Goal: Task Accomplishment & Management: Use online tool/utility

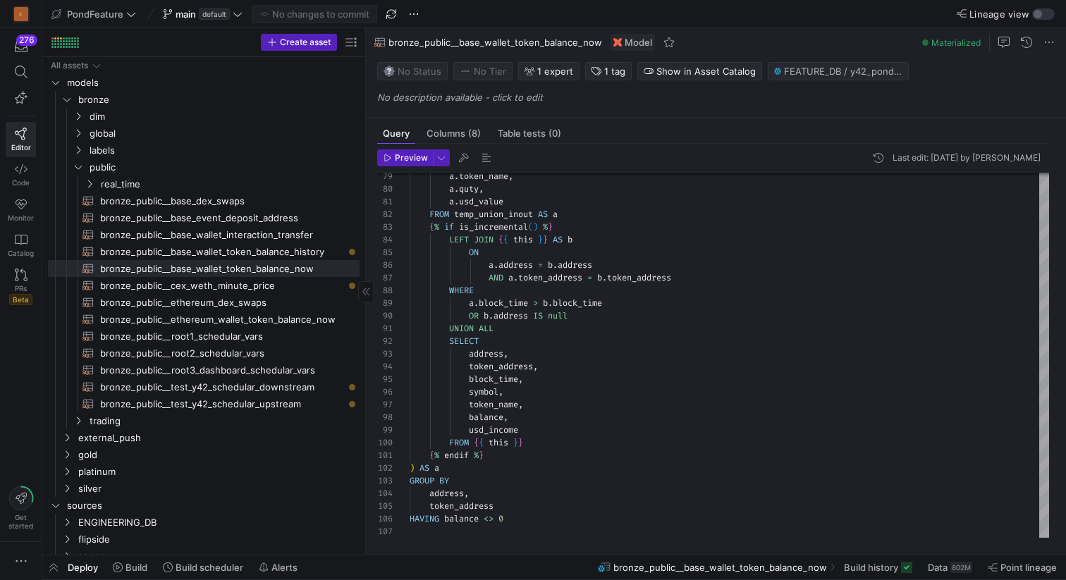
scroll to position [127, 0]
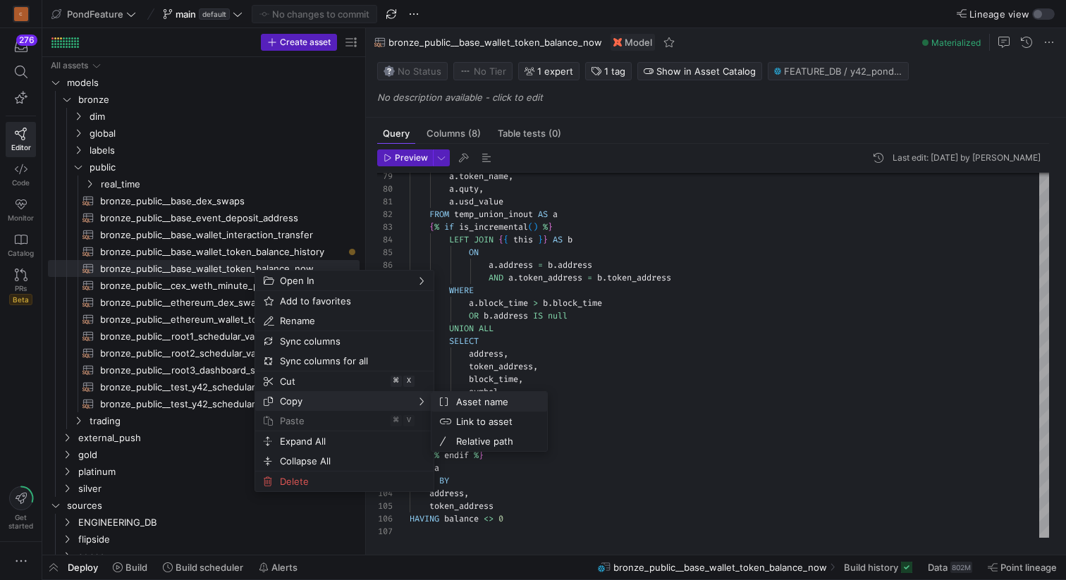
click at [467, 399] on span "Asset name" at bounding box center [493, 402] width 85 height 20
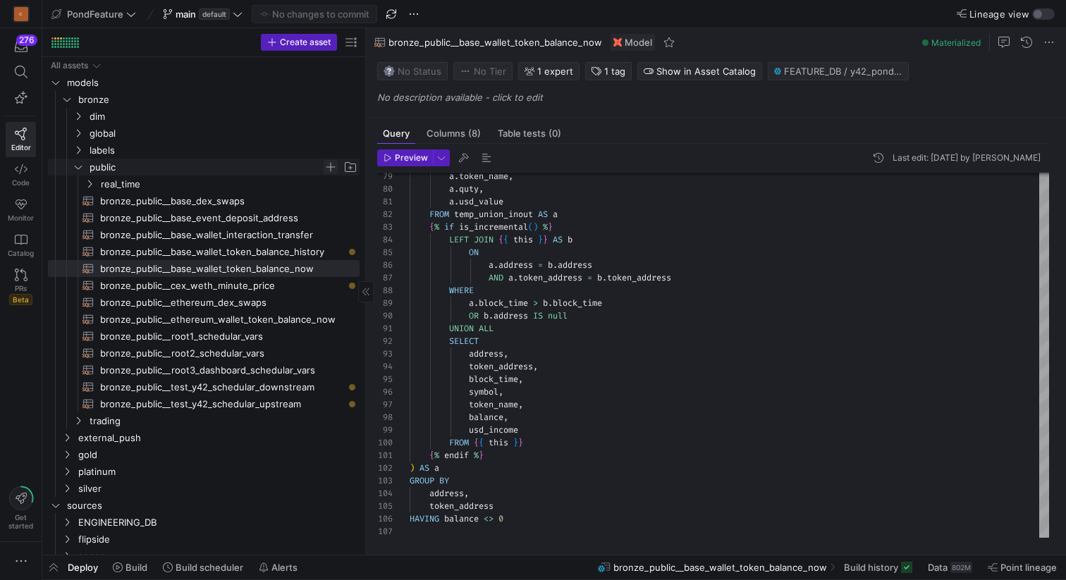
click at [327, 166] on span "Press SPACE to select this row." at bounding box center [331, 167] width 14 height 14
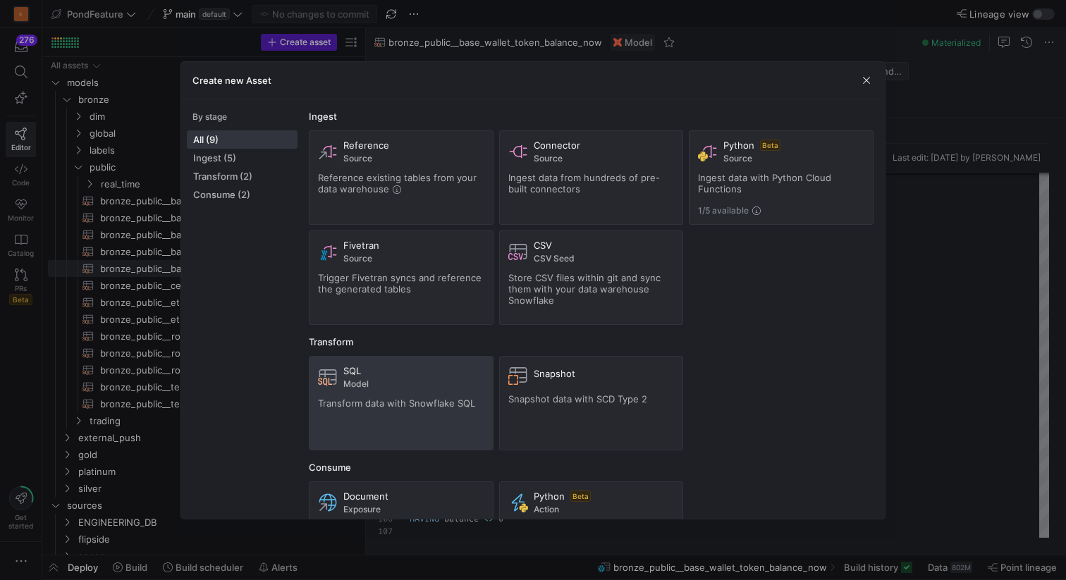
click at [386, 396] on div "SQL Model Transform data with Snowflake SQL" at bounding box center [401, 403] width 166 height 76
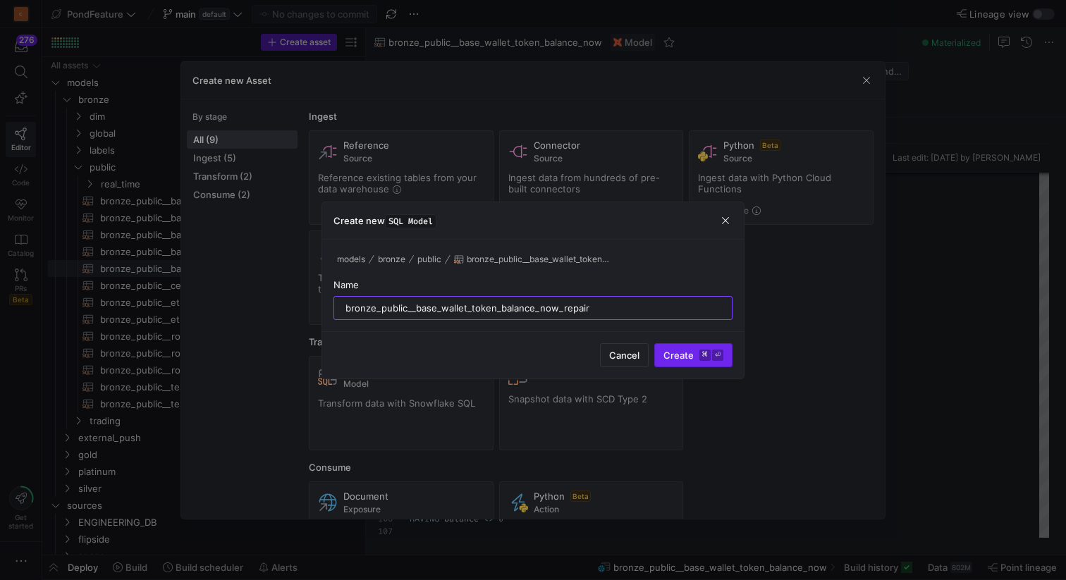
type input "bronze_public__base_wallet_token_balance_now_repair"
click at [683, 360] on span "Create ⌘ ⏎" at bounding box center [694, 355] width 60 height 11
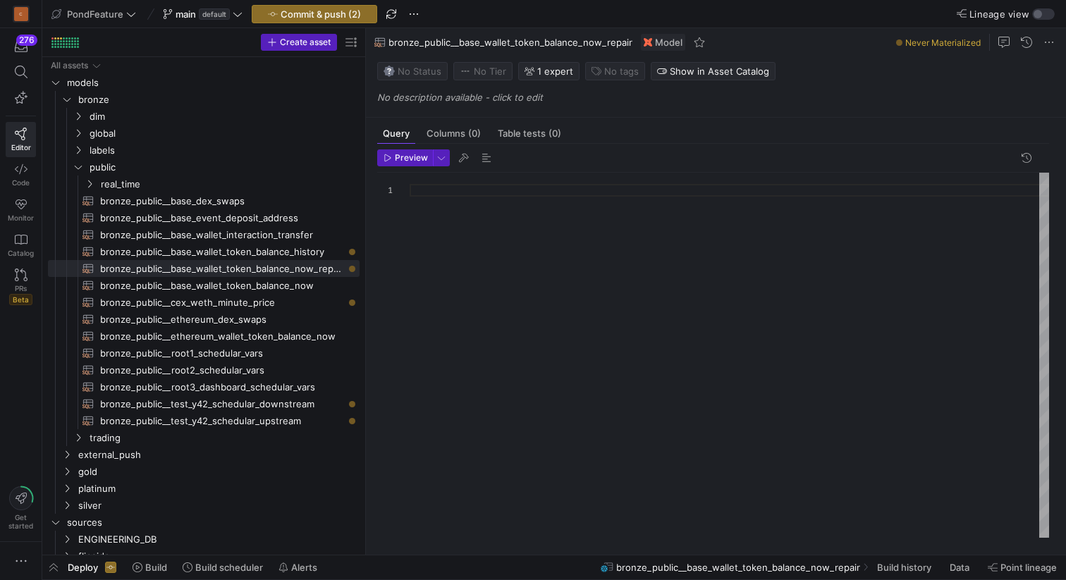
click at [542, 317] on div at bounding box center [730, 355] width 640 height 365
click at [280, 285] on span "bronze_public__base_wallet_token_balance_now​​​​​​​​​​" at bounding box center [221, 286] width 243 height 16
type textarea "{{ config( materialized='incremental', unique_key=['address','token_address'], …"
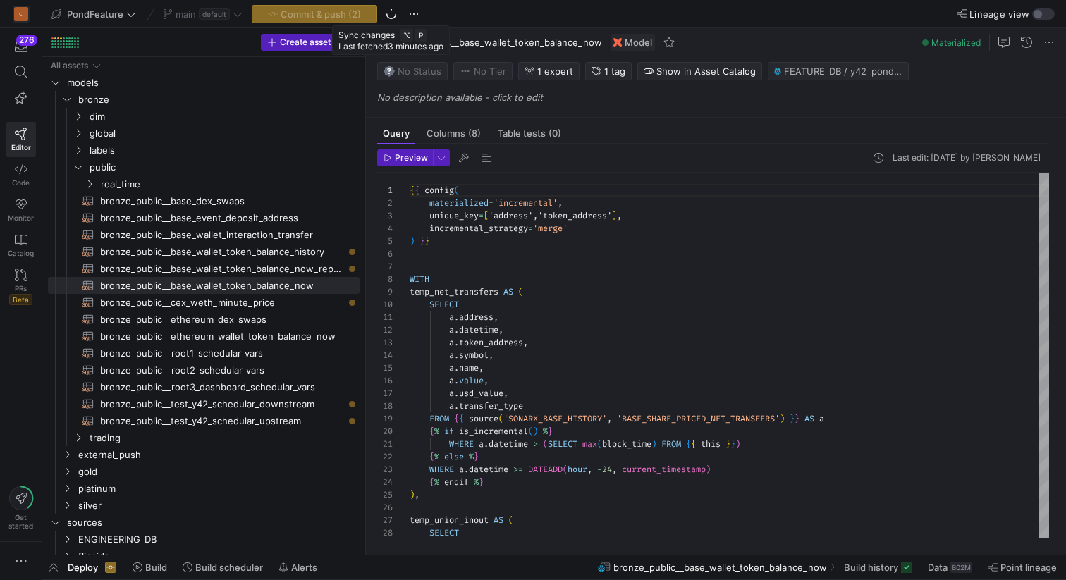
click at [553, 47] on span "bronze_public__base_wallet_token_balance_now" at bounding box center [496, 42] width 214 height 11
copy span "bronze_public__base_wallet_token_balance_now"
click at [55, 568] on span "button" at bounding box center [53, 568] width 23 height 24
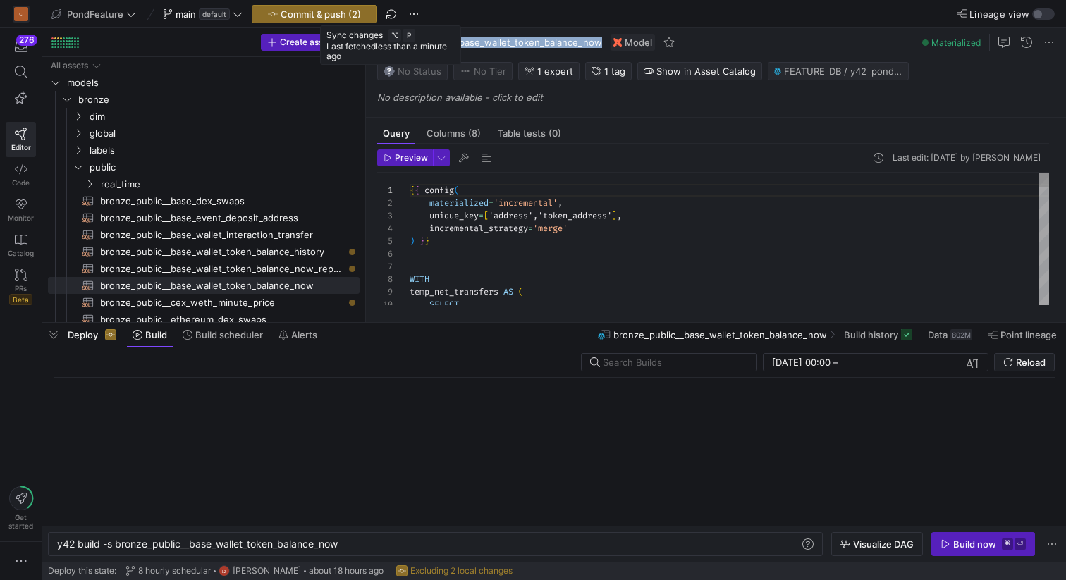
scroll to position [0, 283]
click at [642, 362] on input "text" at bounding box center [674, 362] width 142 height 11
paste input "bronze_public__base_wallet_token_balance_now"
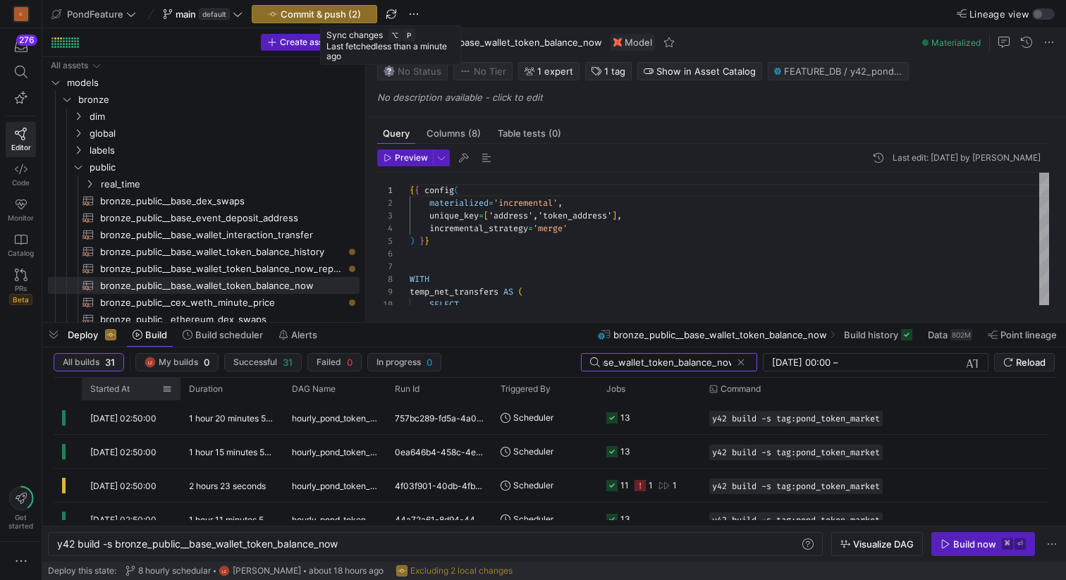
type input "bronze_public__base_wallet_token_balance_now"
click at [119, 390] on span "Started At" at bounding box center [109, 389] width 39 height 10
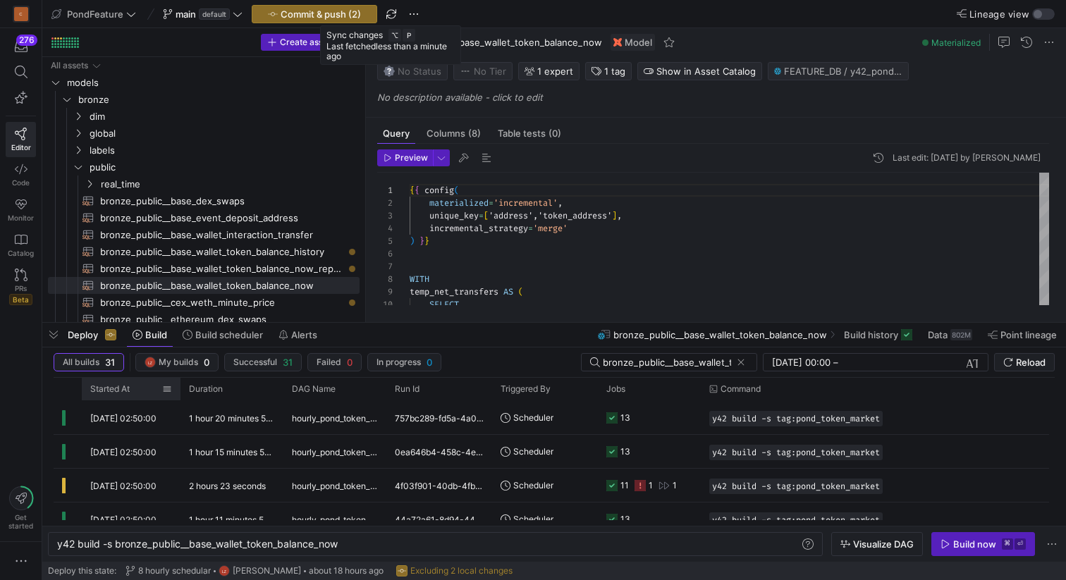
click at [119, 390] on span "Started At" at bounding box center [109, 389] width 39 height 10
click at [151, 417] on span "[DATE] 02:50:00" at bounding box center [123, 418] width 66 height 11
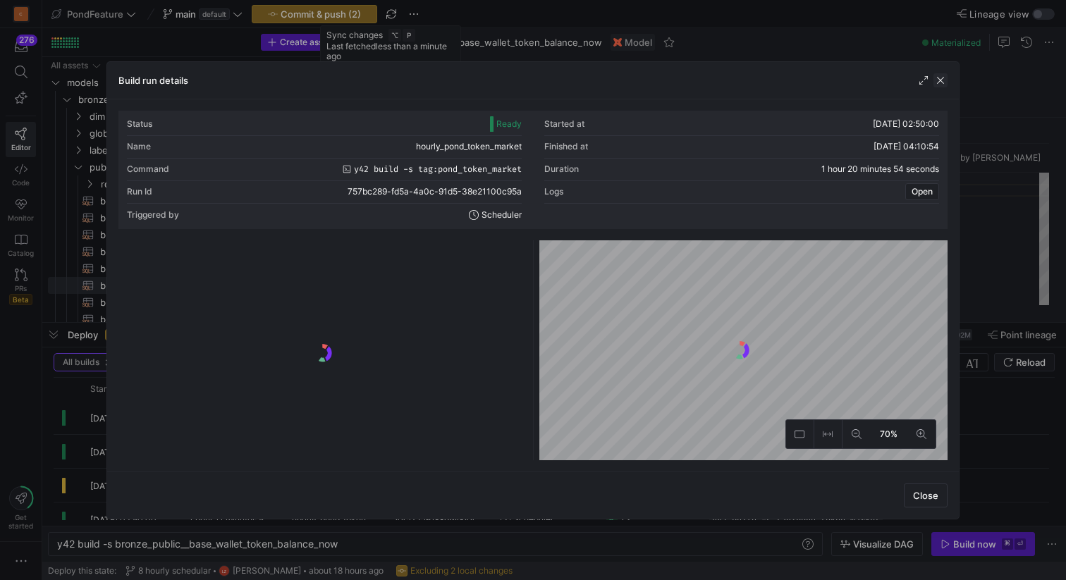
click at [942, 78] on span "button" at bounding box center [941, 80] width 14 height 14
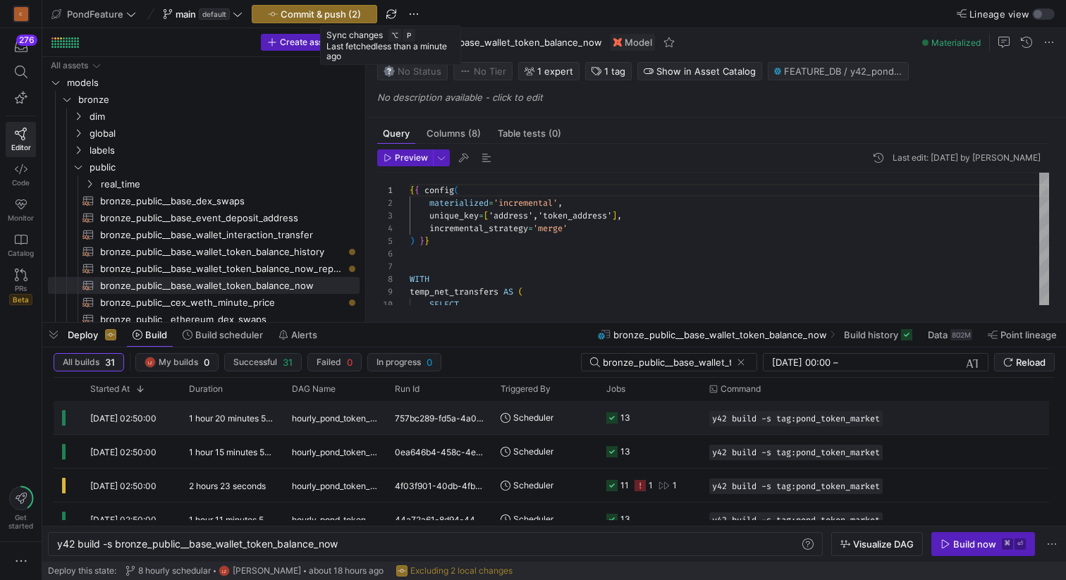
click at [157, 419] on span "[DATE] 02:50:00" at bounding box center [123, 418] width 66 height 11
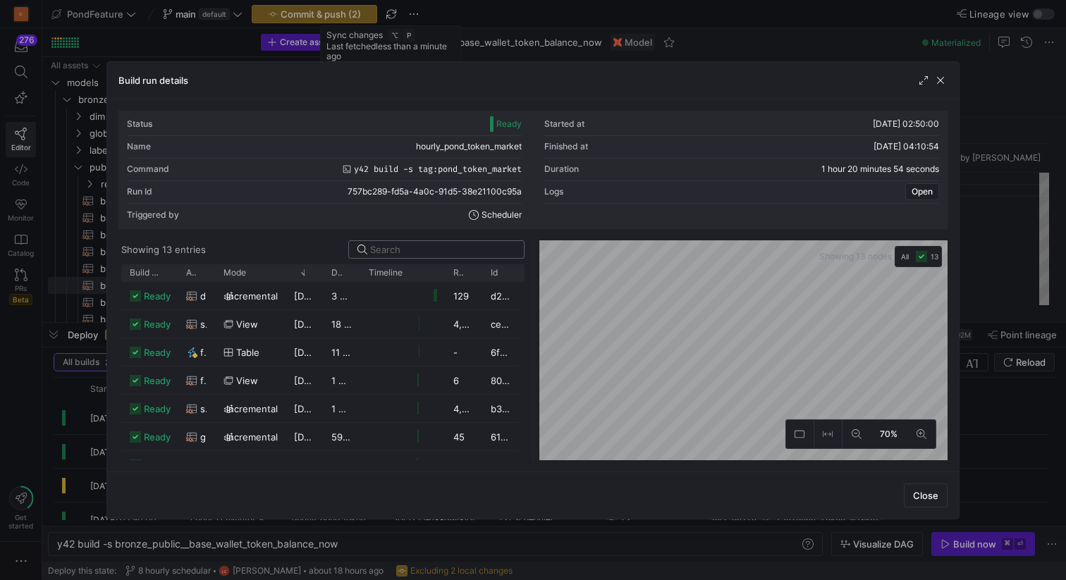
click at [403, 249] on input at bounding box center [442, 249] width 145 height 11
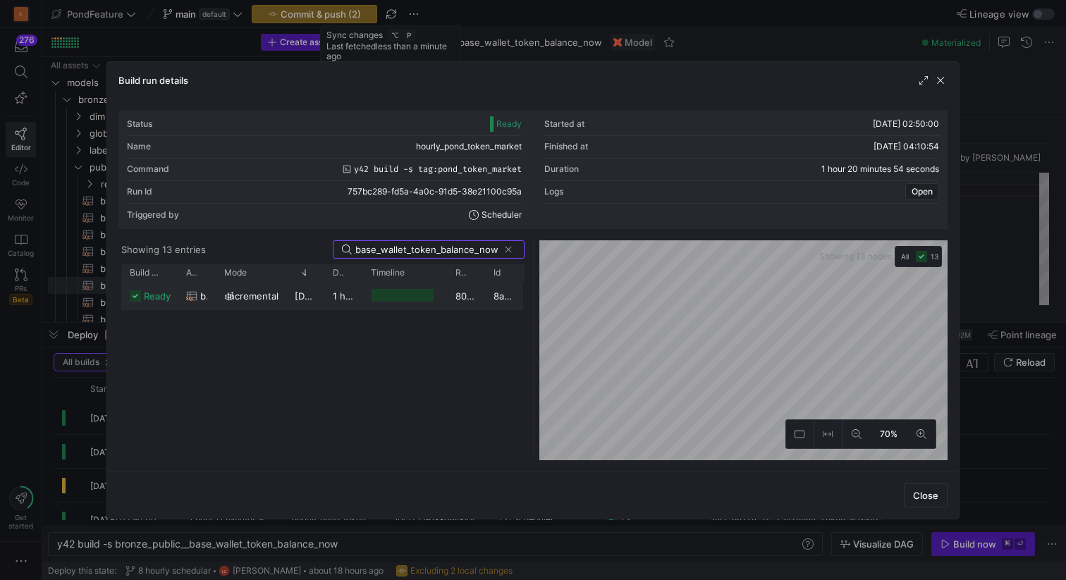
type input "bronze_public__base_wallet_token_balance_now"
click at [289, 298] on div "[DATE] 02:50:03" at bounding box center [305, 296] width 38 height 28
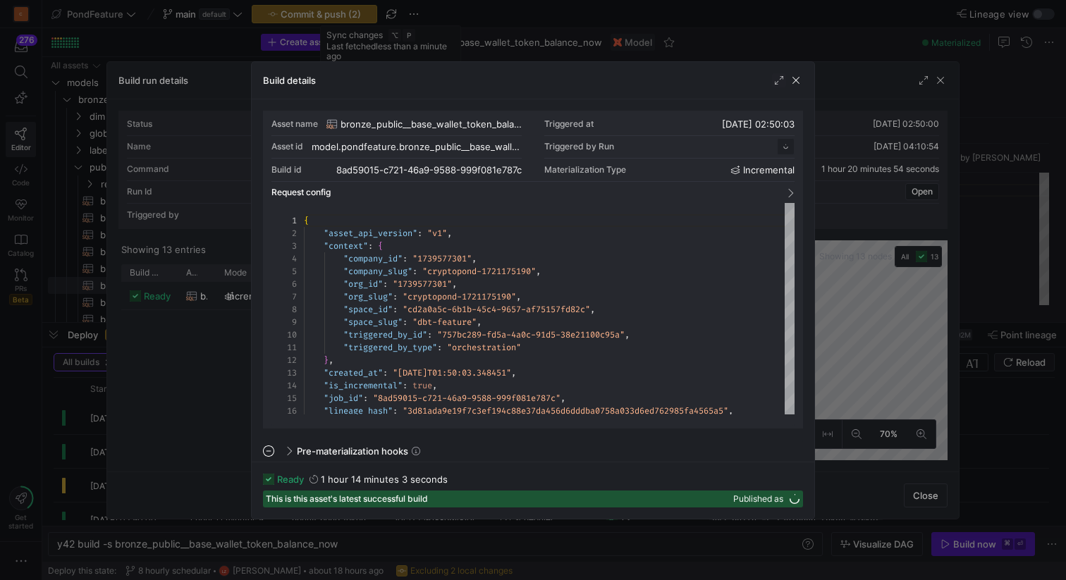
scroll to position [127, 0]
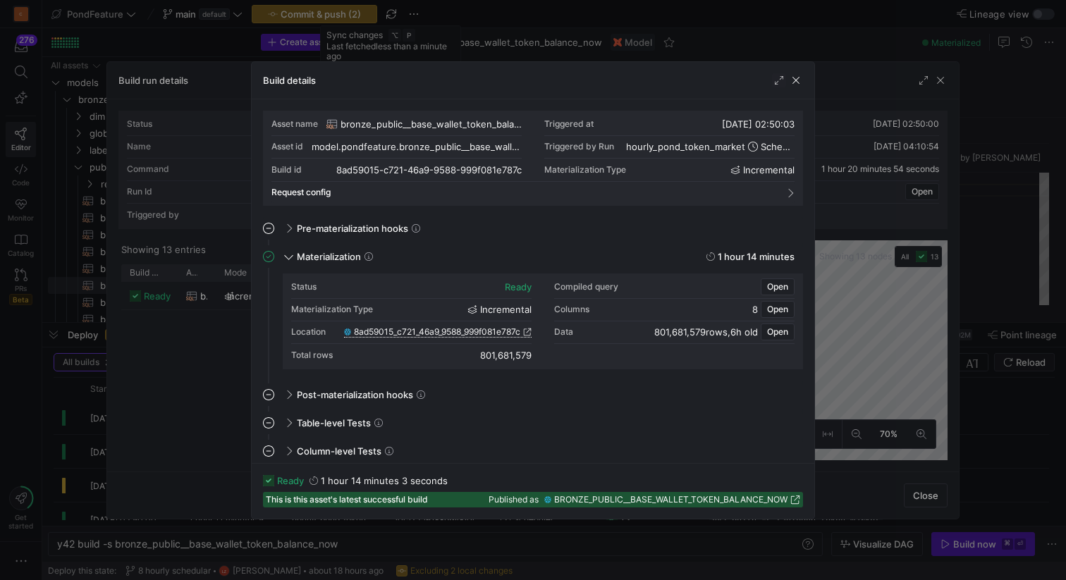
click at [467, 333] on span "8ad59015_c721_46a9_9588_999f081e787c" at bounding box center [437, 332] width 166 height 10
click at [495, 123] on span "bronze_public__base_wallet_token_balance_now" at bounding box center [431, 123] width 181 height 11
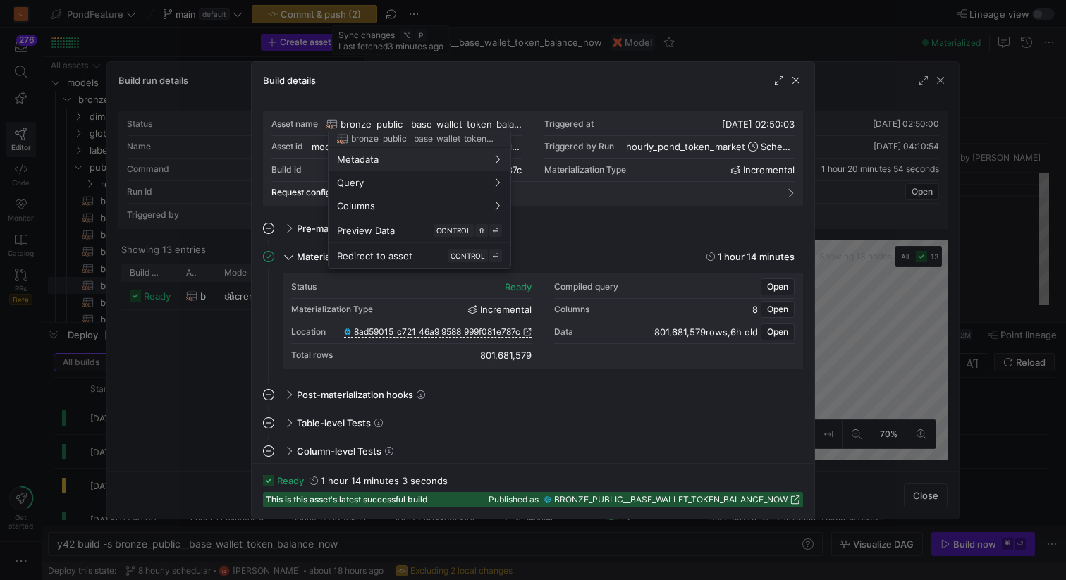
click at [495, 123] on div at bounding box center [533, 290] width 1066 height 580
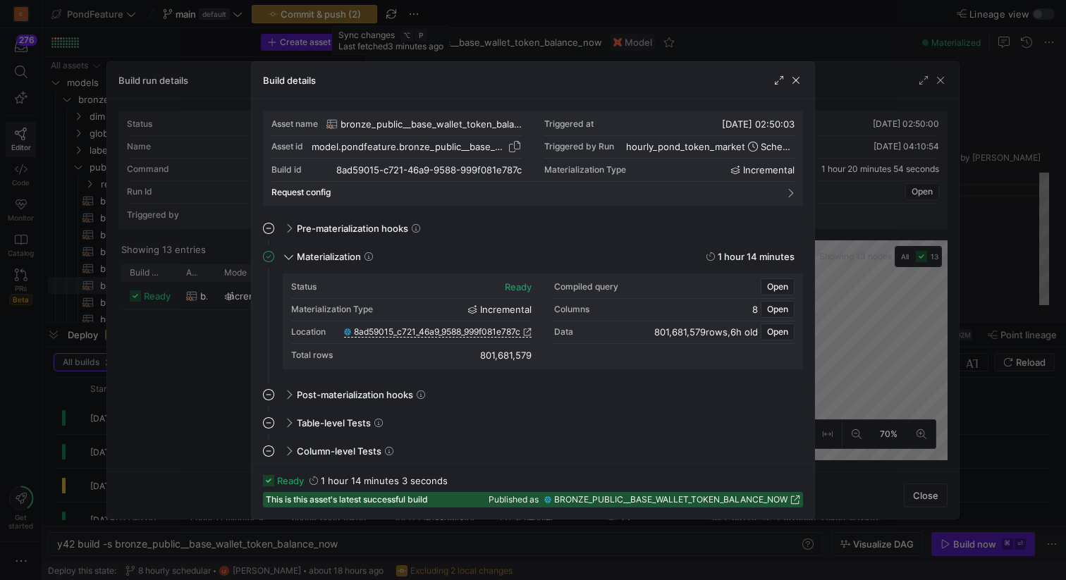
click at [516, 149] on span "button" at bounding box center [515, 147] width 14 height 14
click at [797, 79] on span "button" at bounding box center [796, 80] width 14 height 14
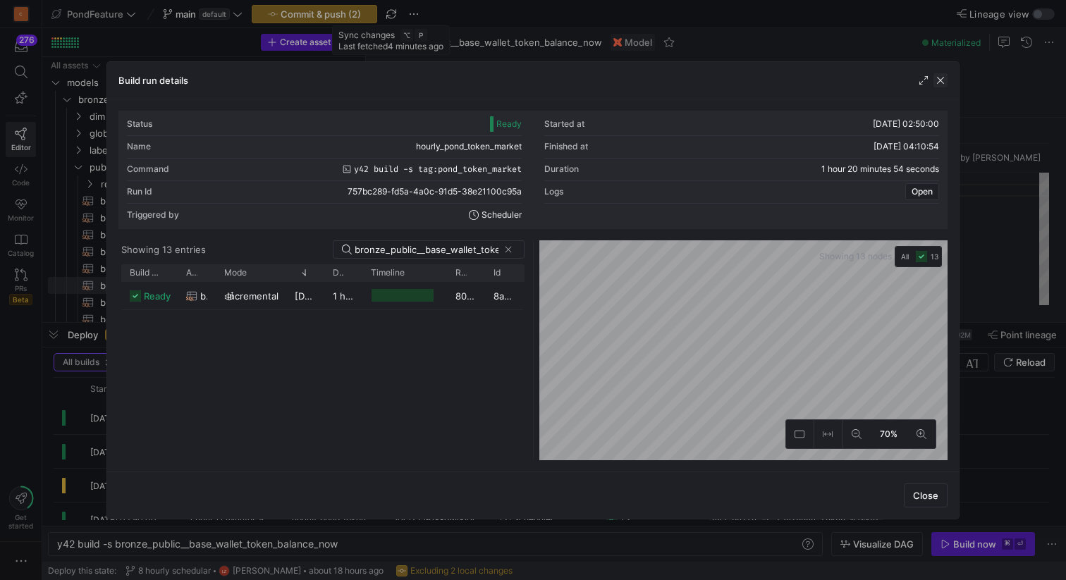
click at [940, 83] on span "button" at bounding box center [941, 80] width 14 height 14
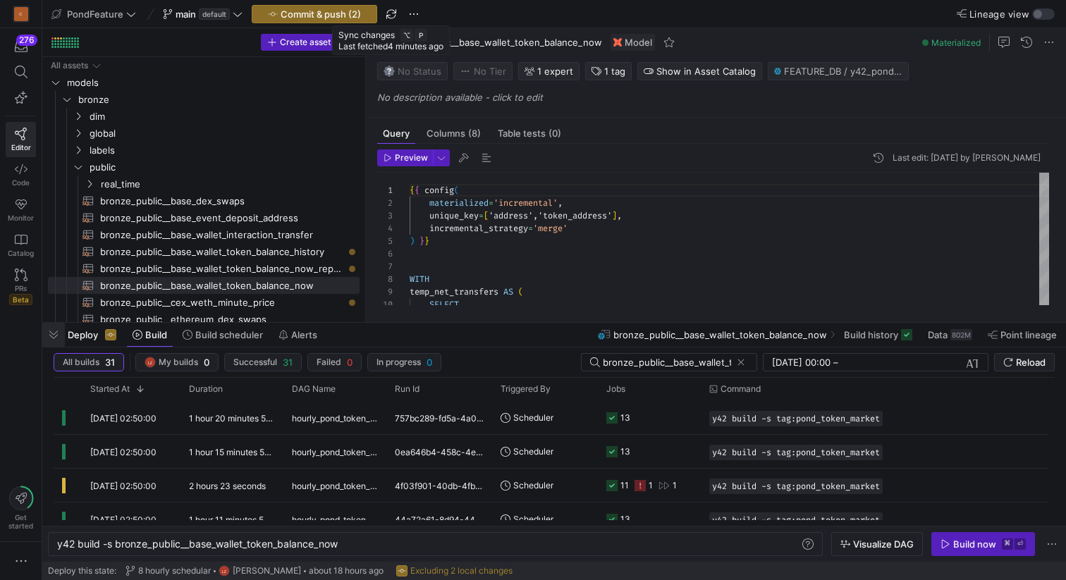
click at [51, 338] on span "button" at bounding box center [53, 335] width 23 height 24
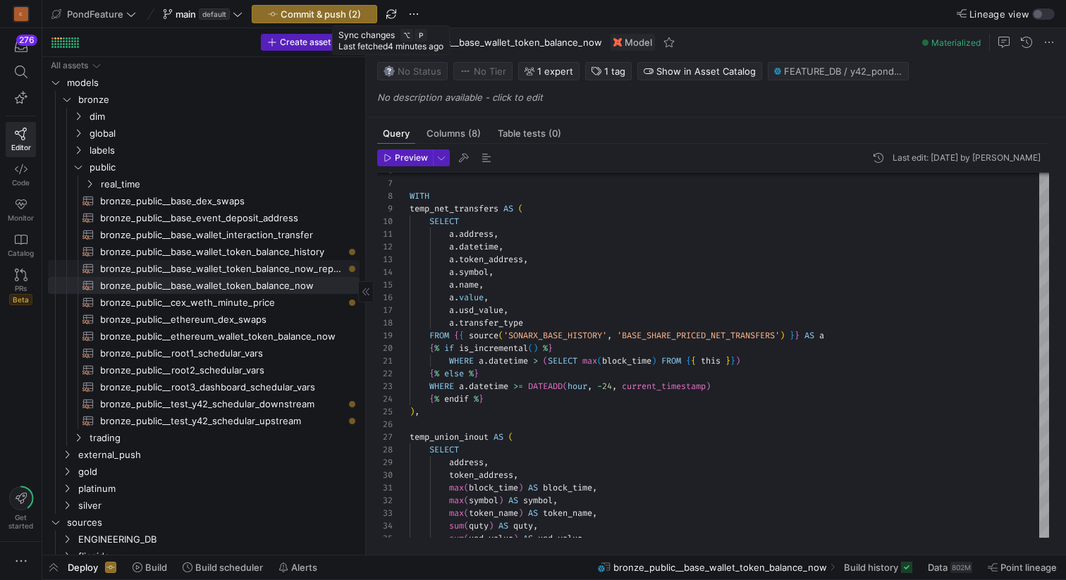
click at [214, 270] on span "bronze_public__base_wallet_token_balance_now_repair​​​​​​​​​​" at bounding box center [221, 269] width 243 height 16
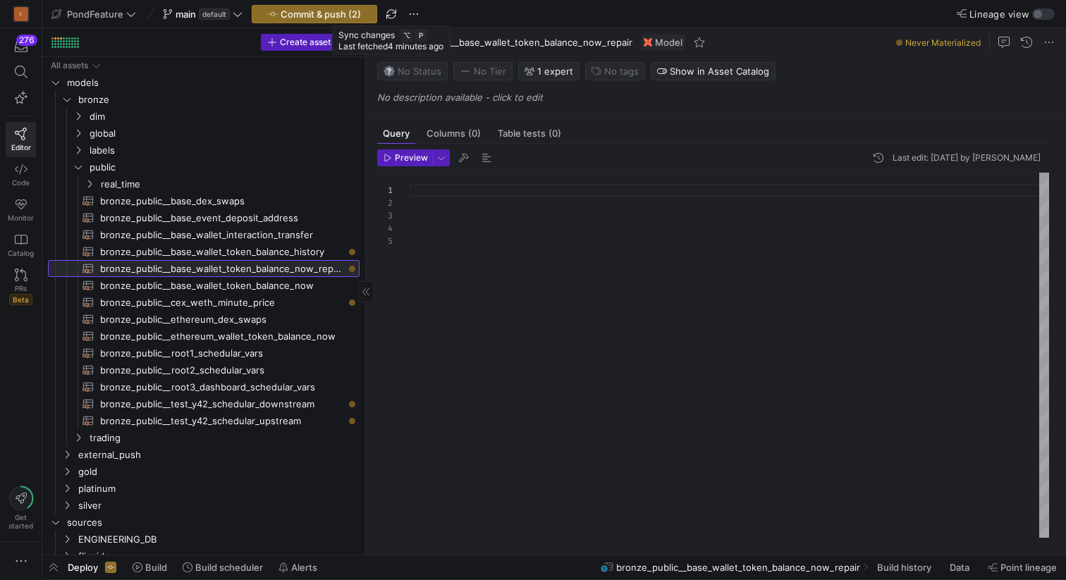
scroll to position [51, 0]
click at [530, 279] on div at bounding box center [730, 355] width 640 height 365
click at [467, 217] on div at bounding box center [730, 355] width 640 height 365
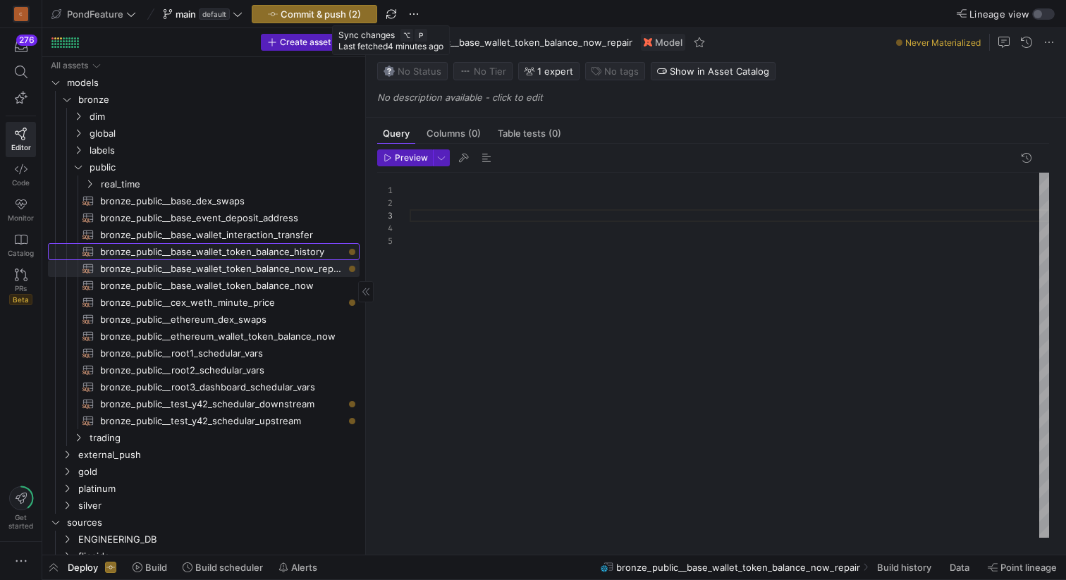
click at [268, 253] on span "bronze_public__base_wallet_token_balance_history​​​​​​​​​​" at bounding box center [221, 252] width 243 height 16
type textarea "{{ config( materialized='incremental', unique_key=['address','block_time','toke…"
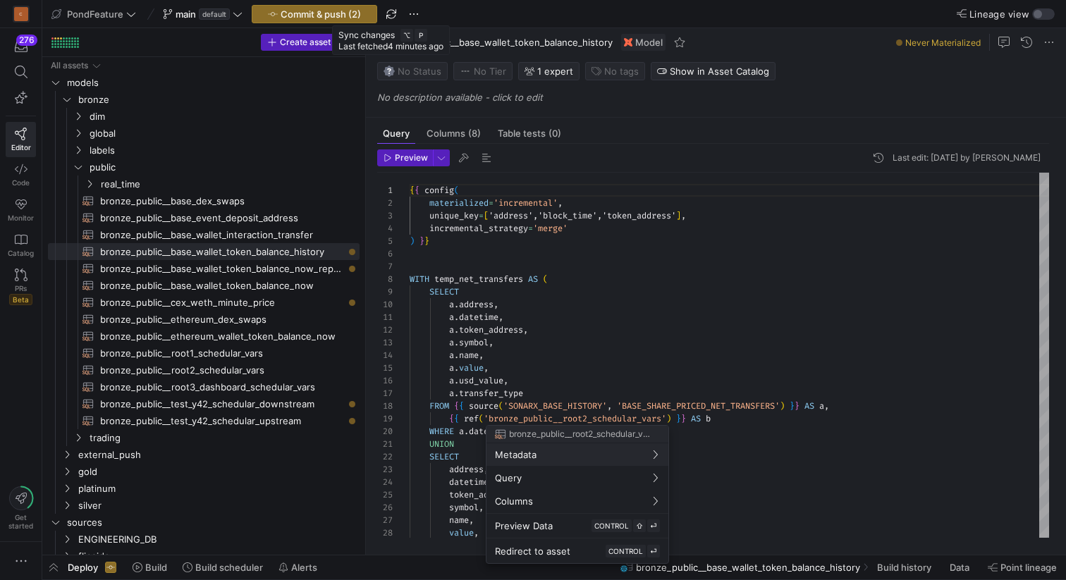
click at [623, 277] on div at bounding box center [533, 290] width 1066 height 580
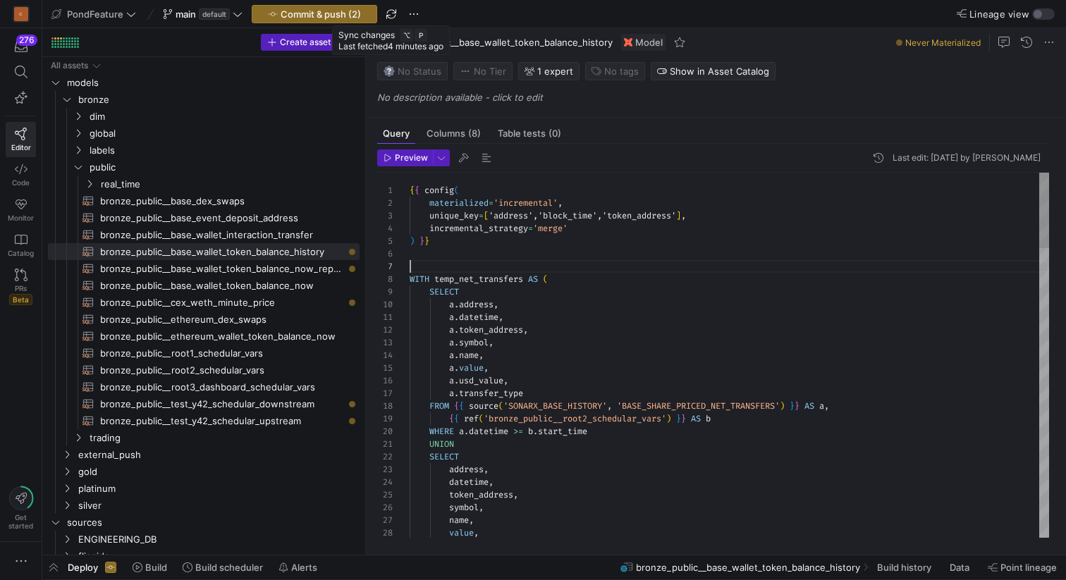
scroll to position [76, 0]
click at [288, 269] on span "bronze_public__base_wallet_token_balance_now_repair​​​​​​​​​​" at bounding box center [221, 269] width 243 height 16
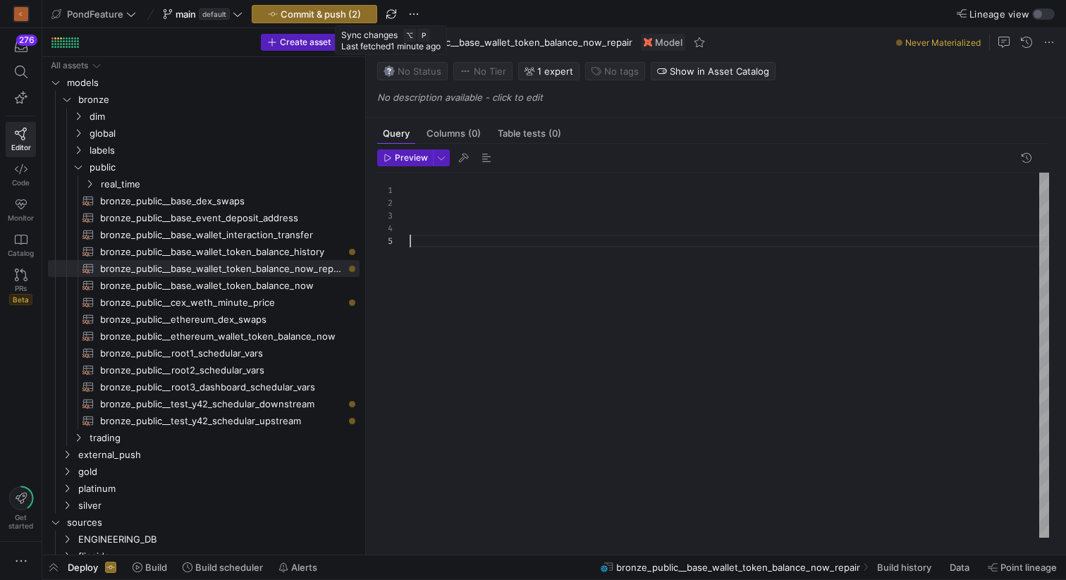
scroll to position [51, 0]
click at [465, 238] on div at bounding box center [730, 355] width 640 height 365
click at [451, 239] on div at bounding box center [730, 355] width 640 height 365
click at [451, 243] on div at bounding box center [730, 355] width 640 height 365
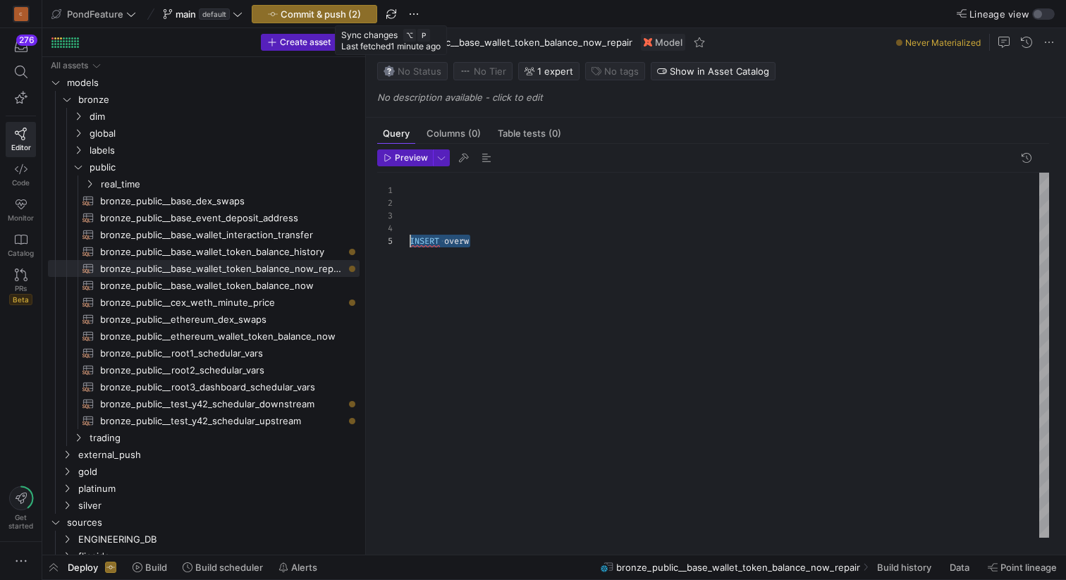
drag, startPoint x: 487, startPoint y: 243, endPoint x: 403, endPoint y: 240, distance: 84.7
click at [410, 240] on div "INSERT overw" at bounding box center [730, 355] width 640 height 365
click at [570, 239] on div "-- insert overwrite into feature_db.y42_pondfeatur e_main_bronze.bronze_public_…" at bounding box center [730, 355] width 640 height 365
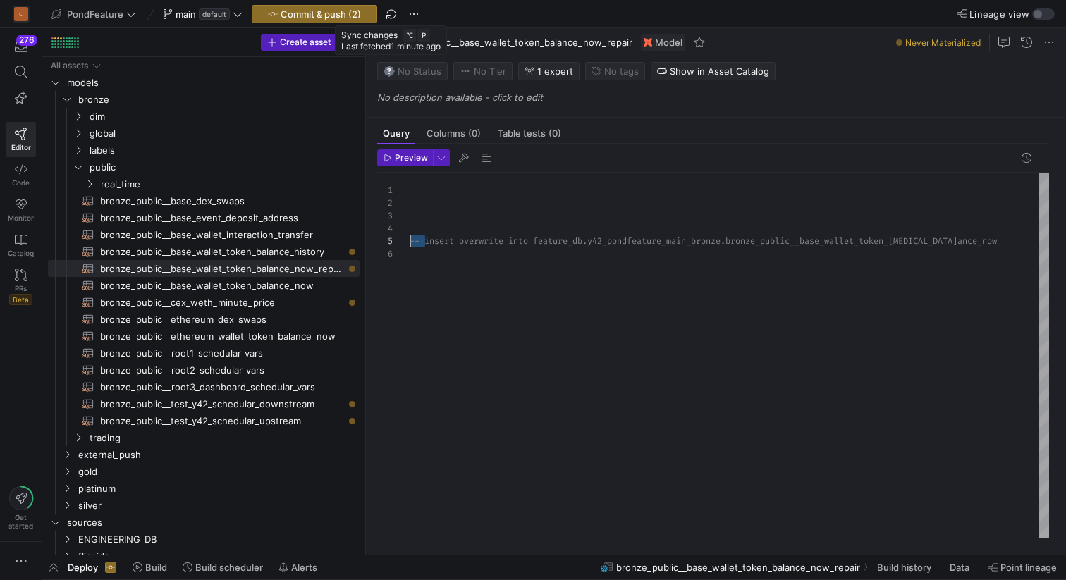
drag, startPoint x: 427, startPoint y: 238, endPoint x: 396, endPoint y: 238, distance: 31.0
click at [410, 238] on div "-- insert overwrite into feature_db.y42_pondfeatur e_main_bronze.bronze_public_…" at bounding box center [730, 355] width 640 height 365
click at [460, 240] on div "-- insert overwrite into feature_db.y42_pondfeatur e_main_bronze.bronze_public_…" at bounding box center [730, 355] width 640 height 365
click at [452, 252] on div "-- insert overwrite into feature_db.y42_pondfeatur e_main_bronze.bronze_public_…" at bounding box center [730, 355] width 640 height 365
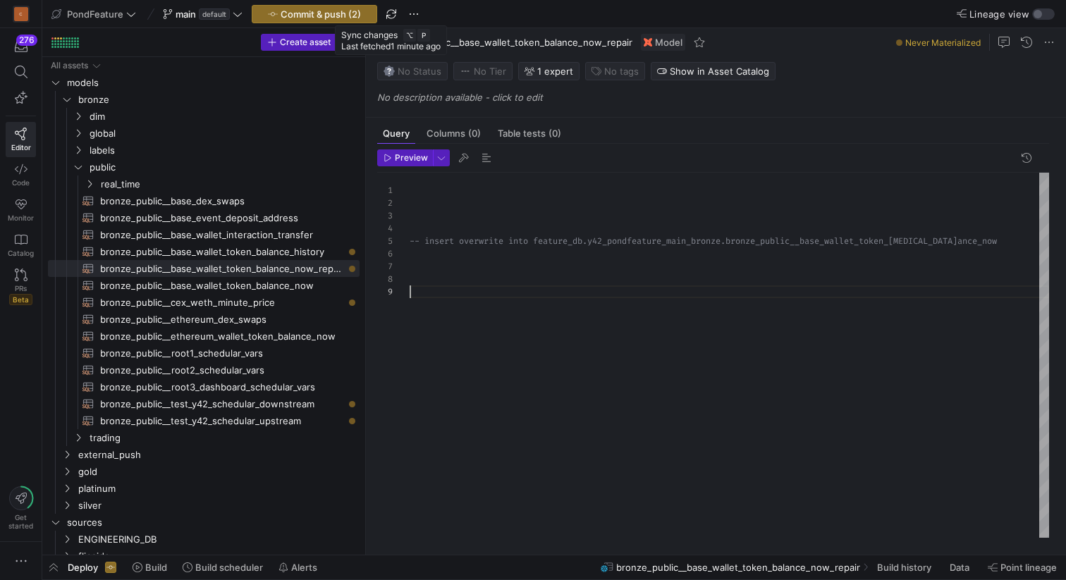
scroll to position [114, 0]
click at [472, 222] on div "-- insert overwrite into feature_db.y42_pondfeatur e_main_bronze.bronze_public_…" at bounding box center [730, 355] width 640 height 365
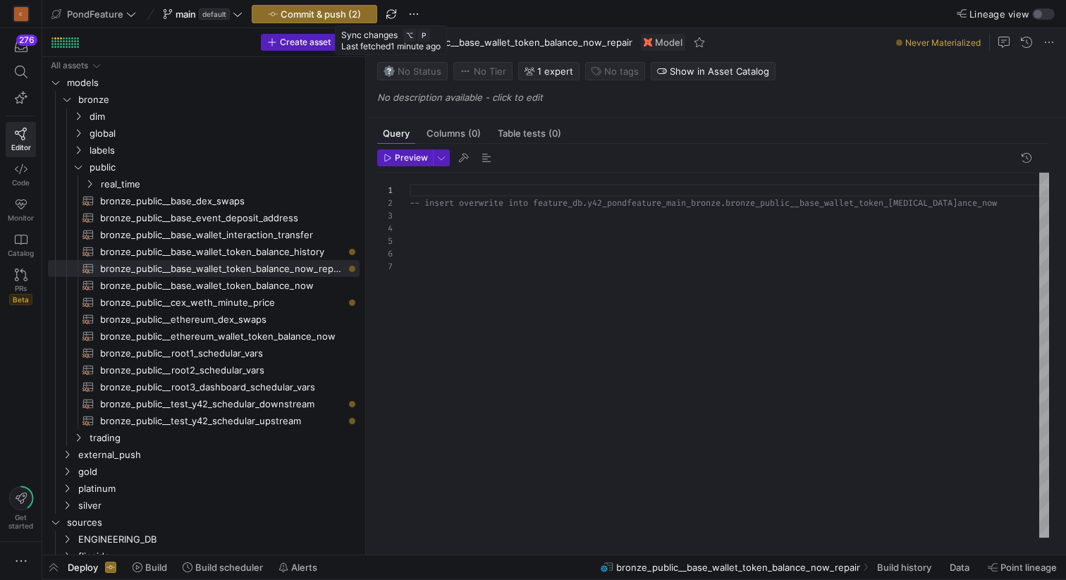
click at [484, 205] on div "-- insert overwrite into feature_db.y42_pondfeatur e_main_bronze.bronze_public_…" at bounding box center [730, 355] width 640 height 365
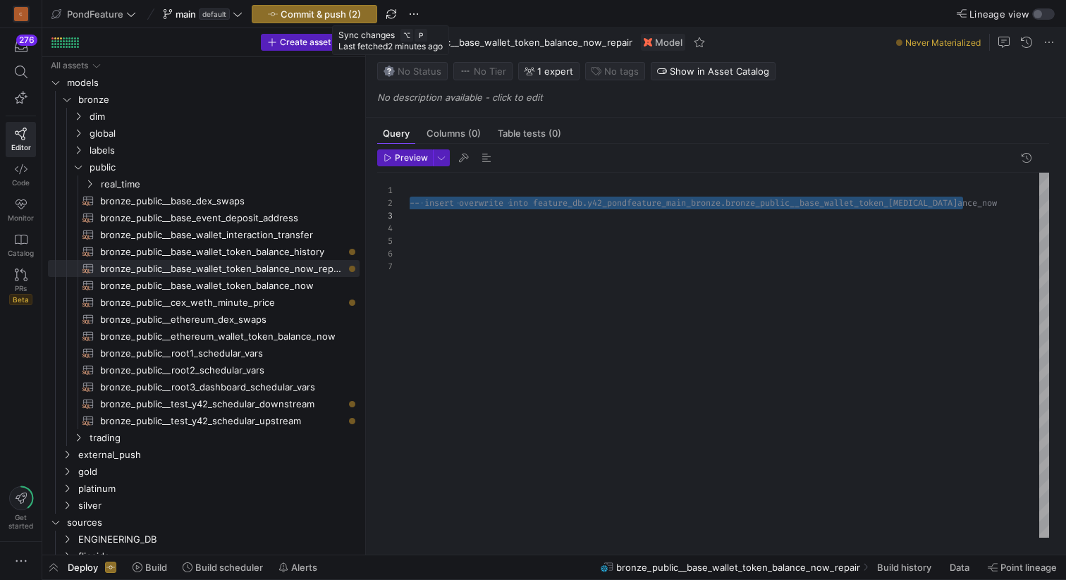
click at [442, 240] on div "-- insert overwrite into feature_db.y42_pondfeatur e_main_bronze.bronze_public_…" at bounding box center [730, 355] width 640 height 365
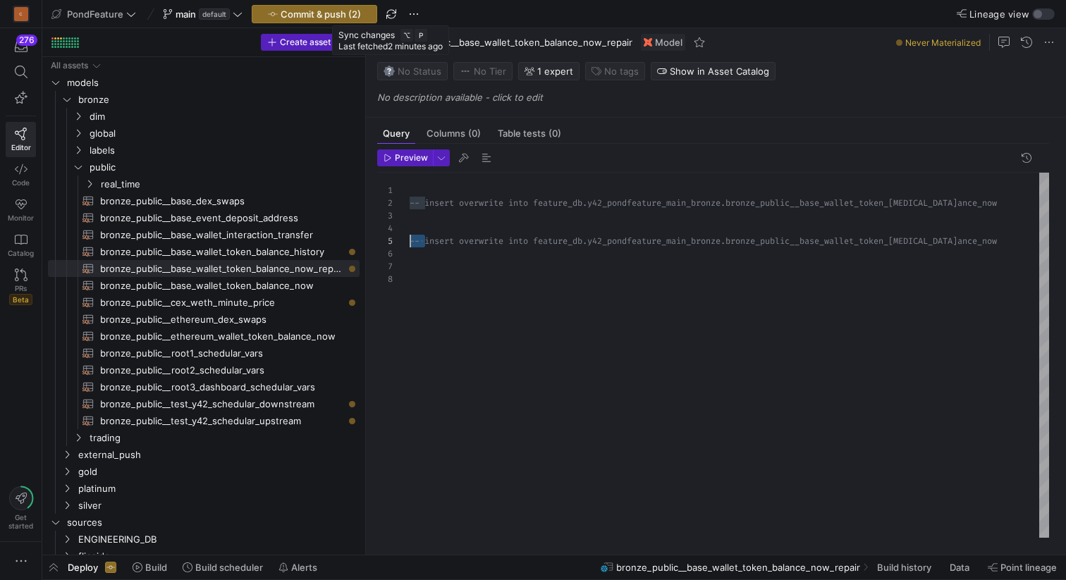
scroll to position [51, 0]
drag, startPoint x: 426, startPoint y: 240, endPoint x: 387, endPoint y: 240, distance: 38.8
click at [410, 240] on div "-- insert overwrite into feature_db.y42_pondfeatur e_main_bronze.bronze_public_…" at bounding box center [730, 355] width 640 height 365
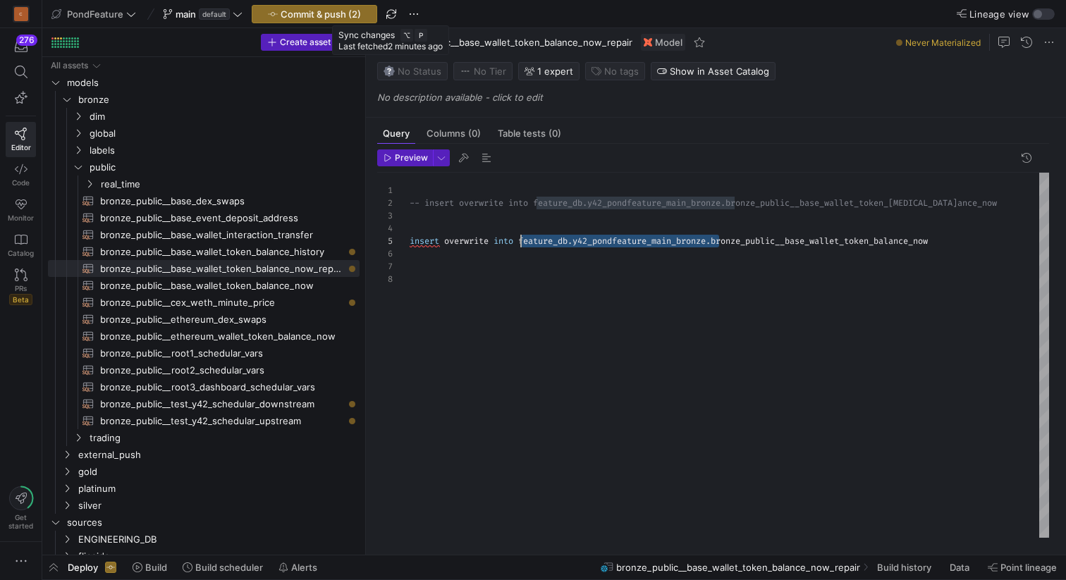
drag, startPoint x: 719, startPoint y: 240, endPoint x: 521, endPoint y: 243, distance: 198.2
click at [521, 243] on div "-- insert overwrite into feature_db.y42_pondfeatur e_main_bronze.bronze_public_…" at bounding box center [730, 355] width 640 height 365
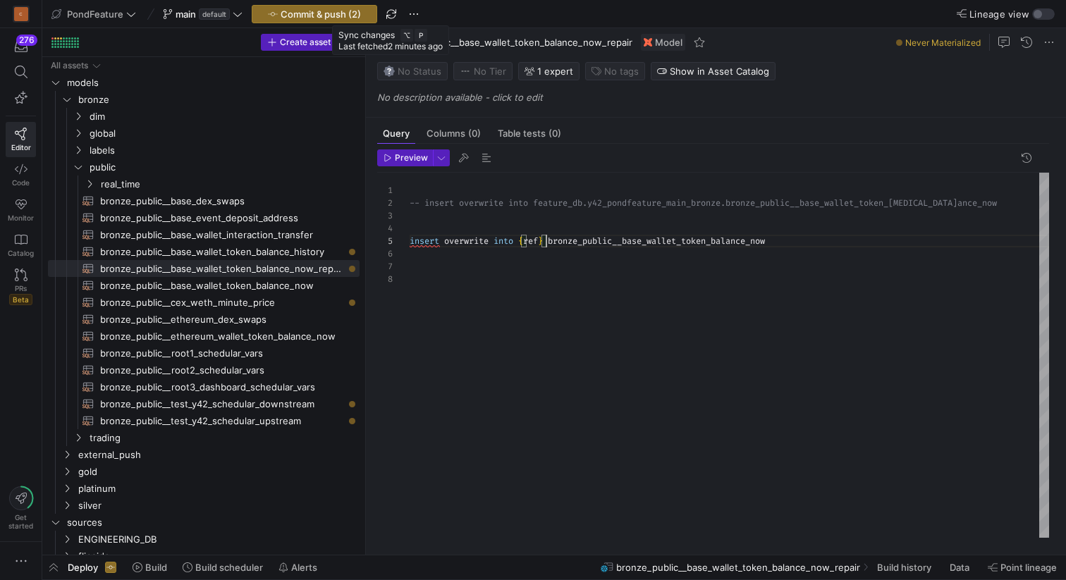
scroll to position [51, 142]
click at [520, 241] on div "-- insert overwrite into feature_db.y42_pondfeatur e_main_bronze.bronze_public_…" at bounding box center [730, 355] width 640 height 365
click at [547, 238] on div "-- insert overwrite into feature_db.y42_pondfeatur e_main_bronze.bronze_public_…" at bounding box center [730, 355] width 640 height 365
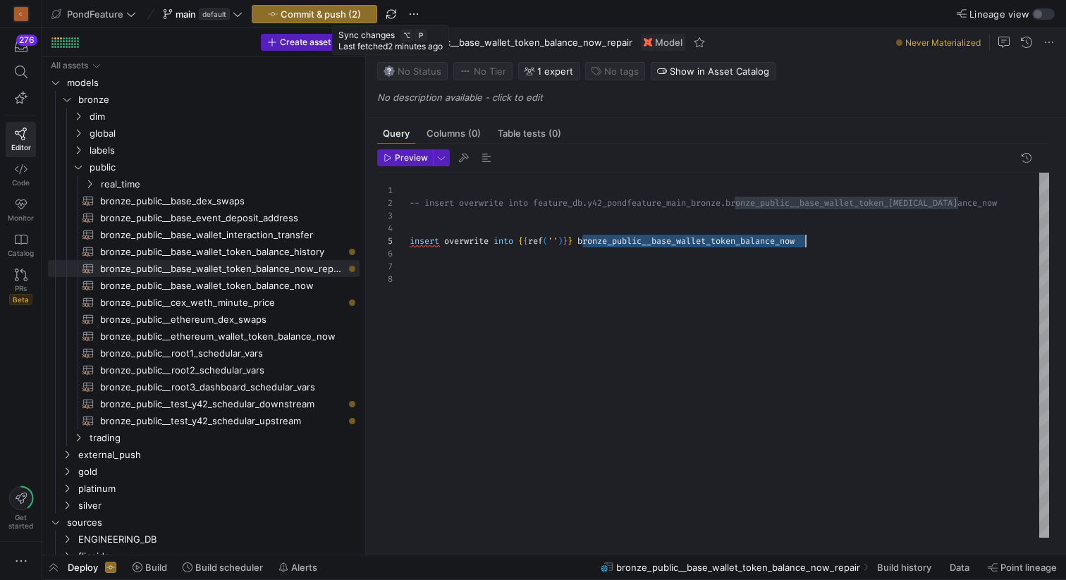
click at [649, 239] on div "-- insert overwrite into feature_db.y42_pondfeatur e_main_bronze.bronze_public_…" at bounding box center [730, 355] width 640 height 365
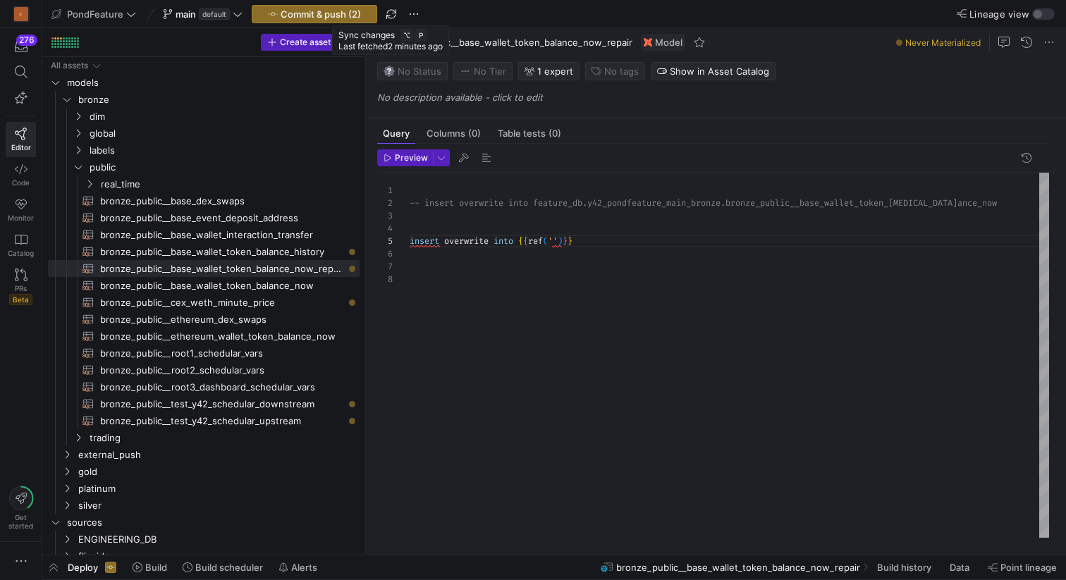
click at [558, 237] on div "-- insert overwrite into feature_db.y42_pondfeatur e_main_bronze.bronze_public_…" at bounding box center [730, 355] width 640 height 365
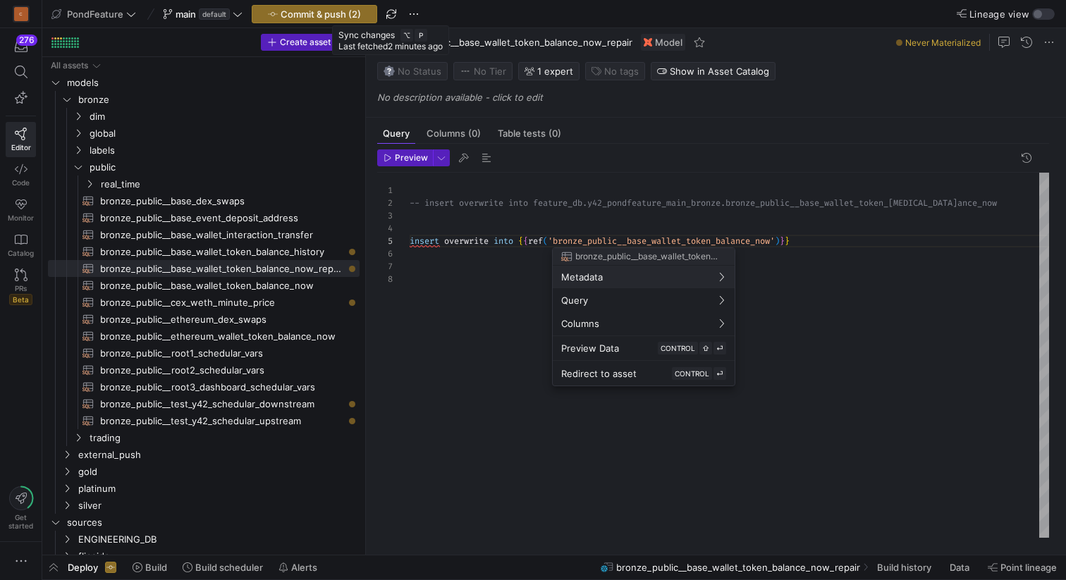
click at [550, 229] on div at bounding box center [533, 290] width 1066 height 580
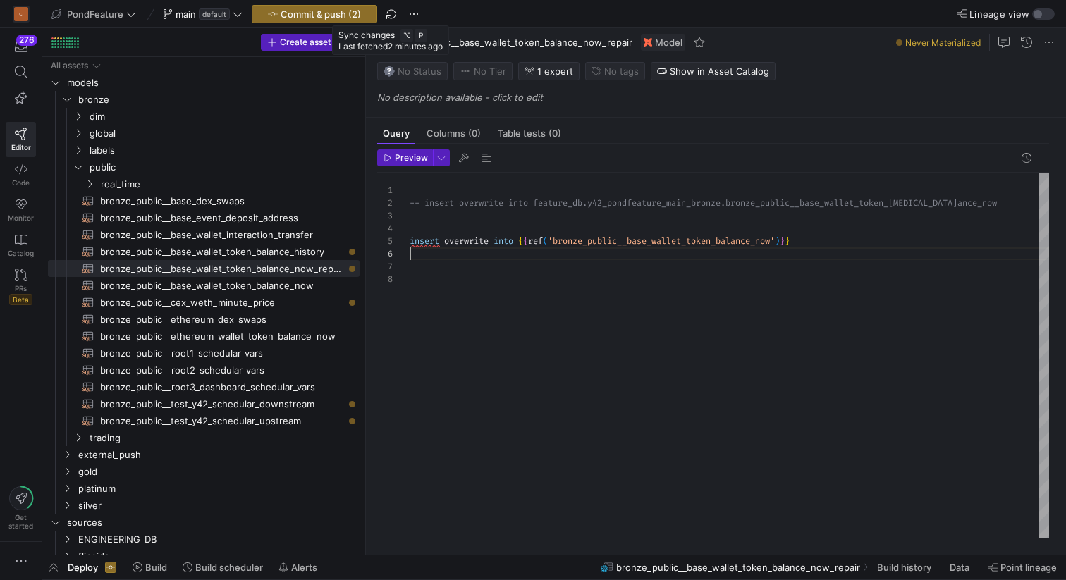
click at [496, 257] on div "-- insert overwrite into feature_db.y42_pondfeatur e_main_bronze.bronze_public_…" at bounding box center [730, 355] width 640 height 365
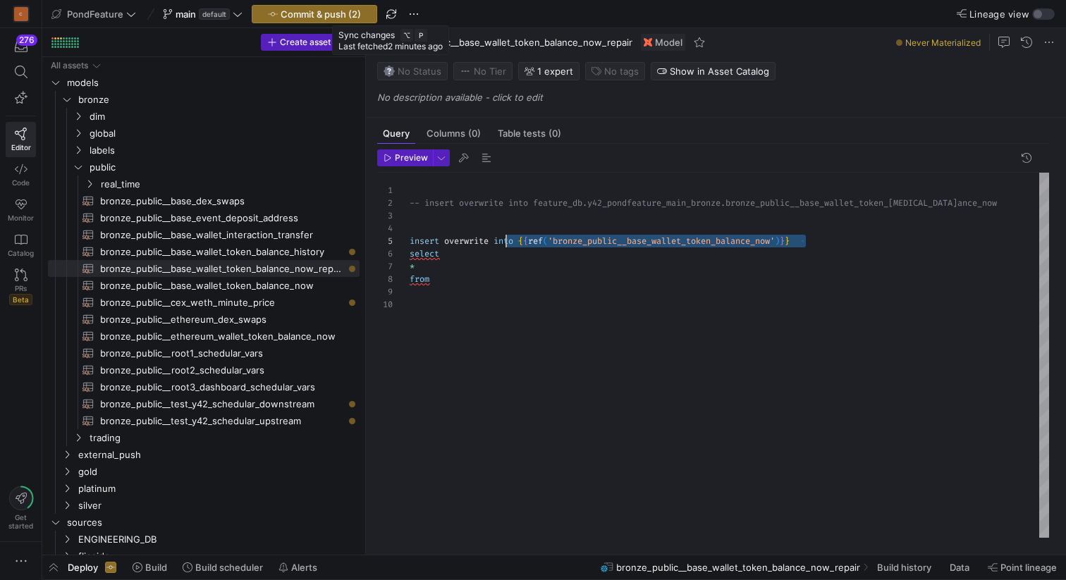
scroll to position [51, 111]
drag, startPoint x: 812, startPoint y: 243, endPoint x: 522, endPoint y: 238, distance: 289.9
click at [522, 238] on div "-- insert overwrite into feature_db.y42_pondfeatur e_main_bronze.bronze_public_…" at bounding box center [730, 355] width 640 height 365
click at [453, 279] on div "-- insert overwrite into feature_db.y42_pondfeatur e_main_bronze.bronze_public_…" at bounding box center [730, 355] width 640 height 365
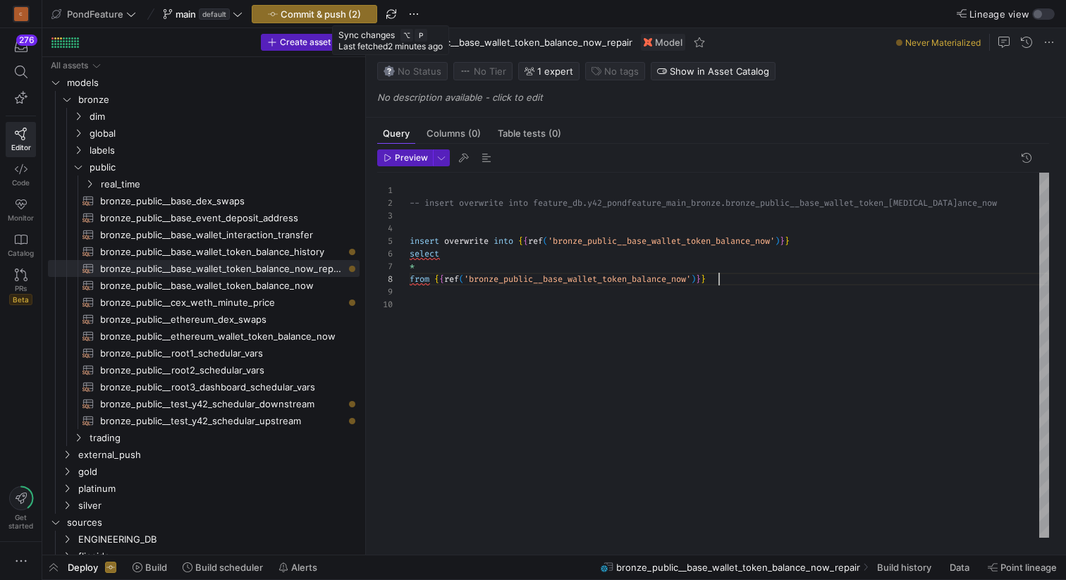
scroll to position [102, 0]
click at [451, 288] on div "-- insert overwrite into feature_db.y42_pondfeatur e_main_bronze.bronze_public_…" at bounding box center [730, 355] width 640 height 365
click at [817, 238] on div "-- insert overwrite into feature_db.y42_pondfeatur e_main_bronze.bronze_public_…" at bounding box center [730, 355] width 640 height 365
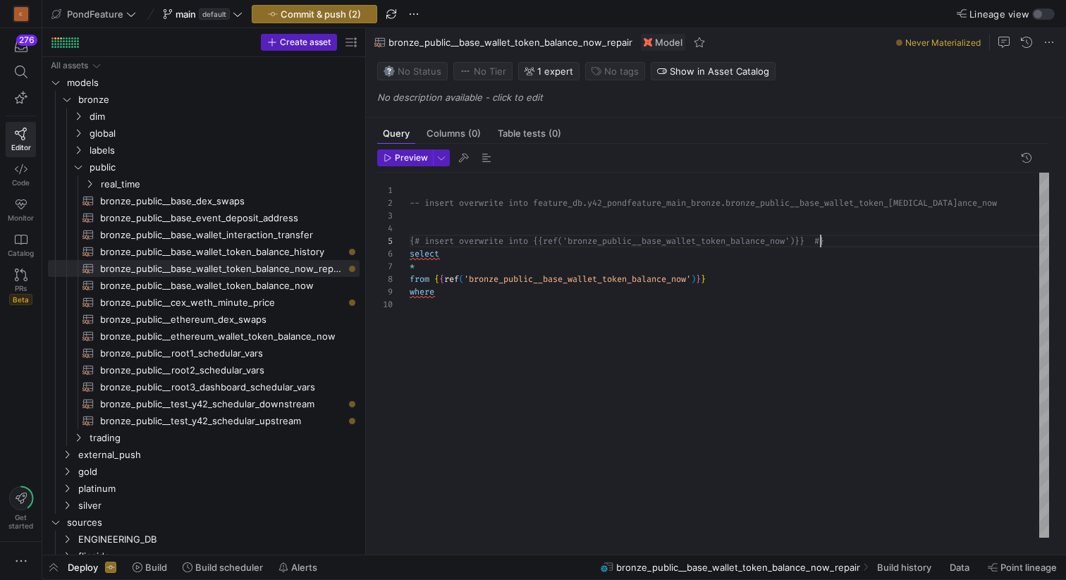
click at [422, 292] on div "-- insert overwrite into feature_db.y42_pondfeatur e_main_bronze.bronze_public_…" at bounding box center [730, 355] width 640 height 365
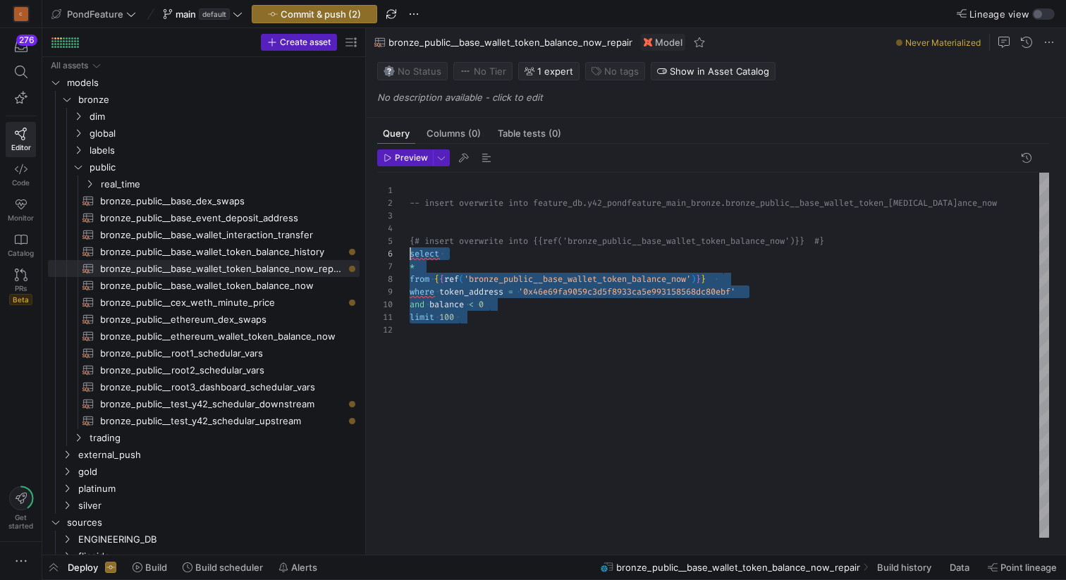
scroll to position [63, 0]
drag, startPoint x: 486, startPoint y: 322, endPoint x: 400, endPoint y: 255, distance: 108.6
